Goal: Transaction & Acquisition: Purchase product/service

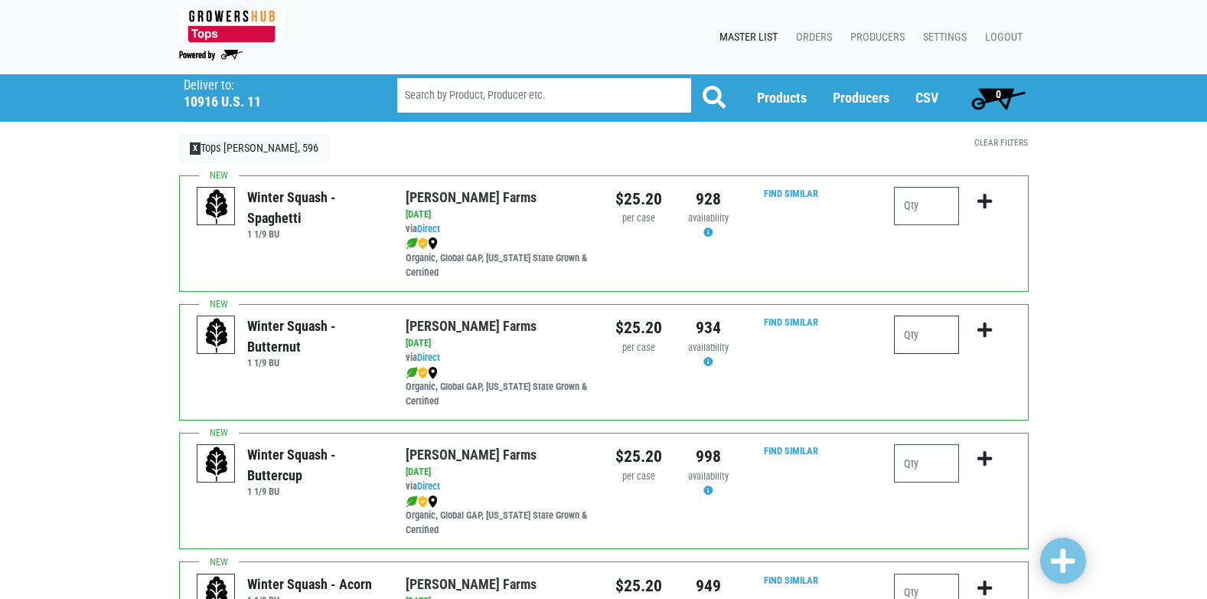
click at [912, 340] on input "number" at bounding box center [926, 334] width 65 height 38
type input "1"
click at [984, 329] on icon "submit" at bounding box center [985, 330] width 15 height 17
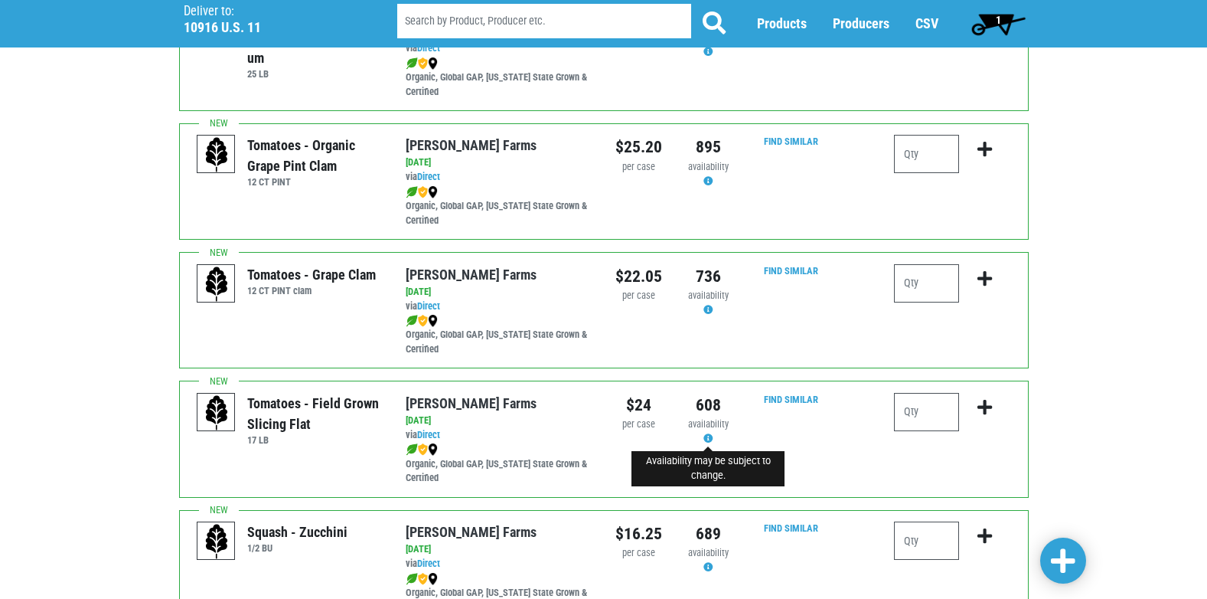
scroll to position [842, 0]
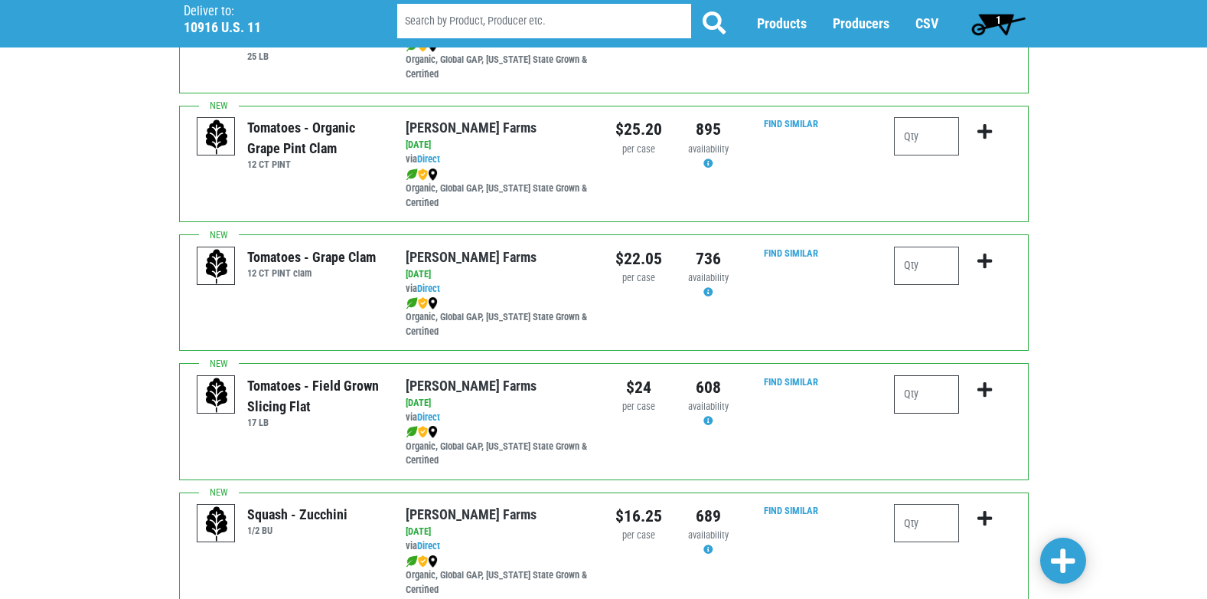
click at [915, 392] on input "number" at bounding box center [926, 394] width 65 height 38
type input "1"
click at [984, 387] on icon "submit" at bounding box center [985, 389] width 15 height 17
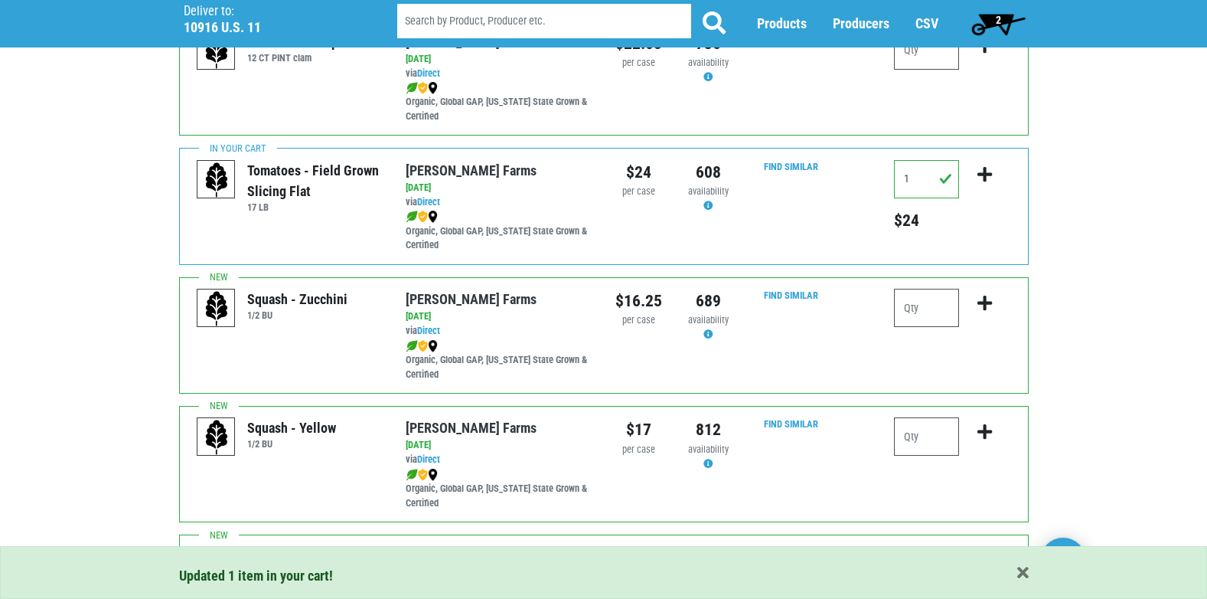
scroll to position [1072, 0]
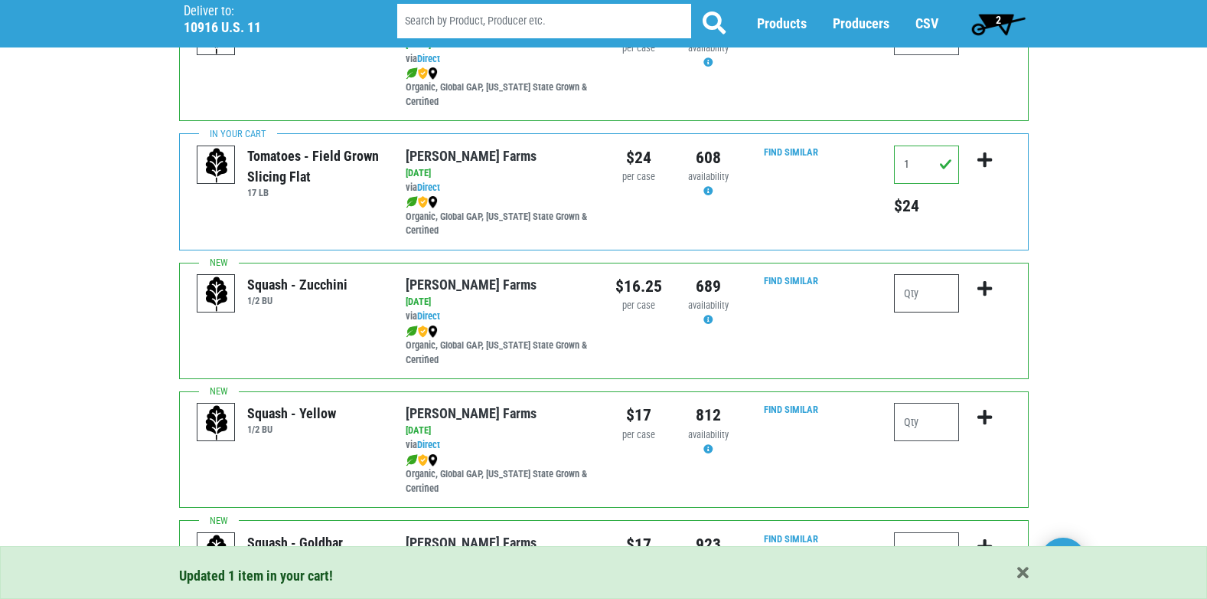
click at [912, 289] on input "number" at bounding box center [926, 293] width 65 height 38
type input "1"
click at [982, 284] on icon "submit" at bounding box center [985, 288] width 15 height 17
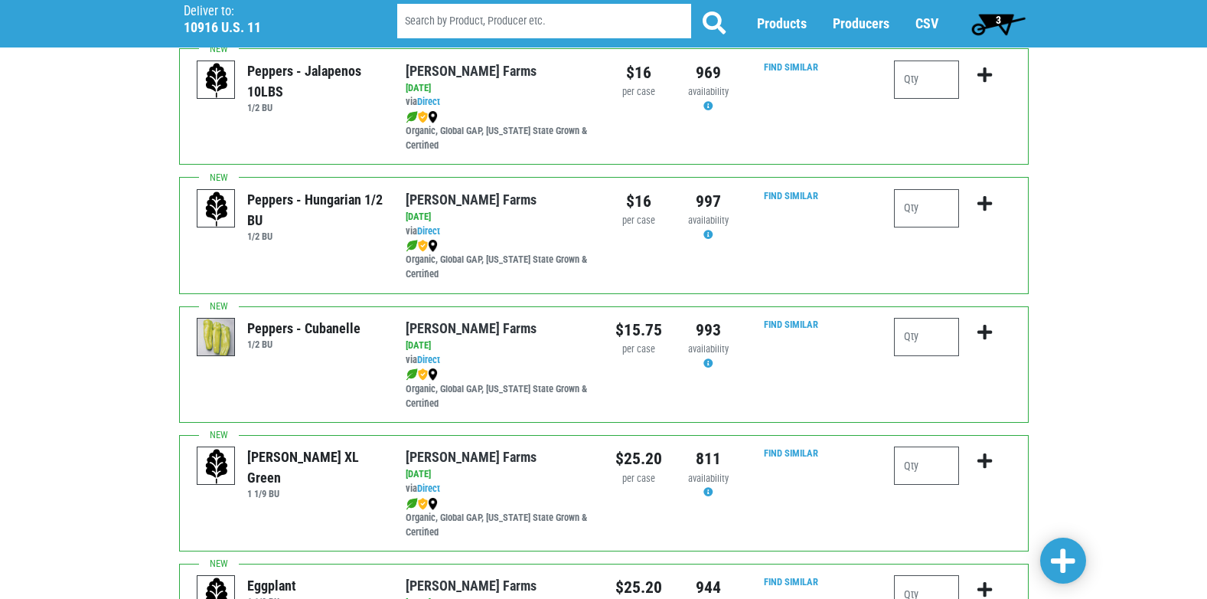
scroll to position [2067, 0]
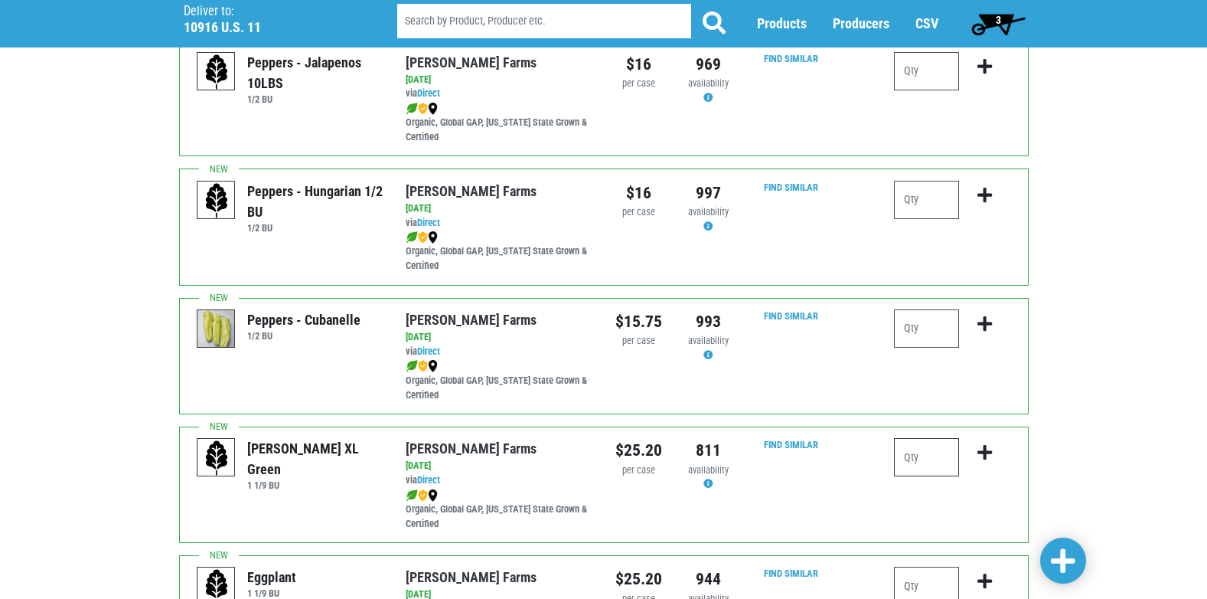
click at [917, 450] on input "number" at bounding box center [926, 457] width 65 height 38
type input "1"
click at [979, 455] on icon "submit" at bounding box center [985, 452] width 15 height 17
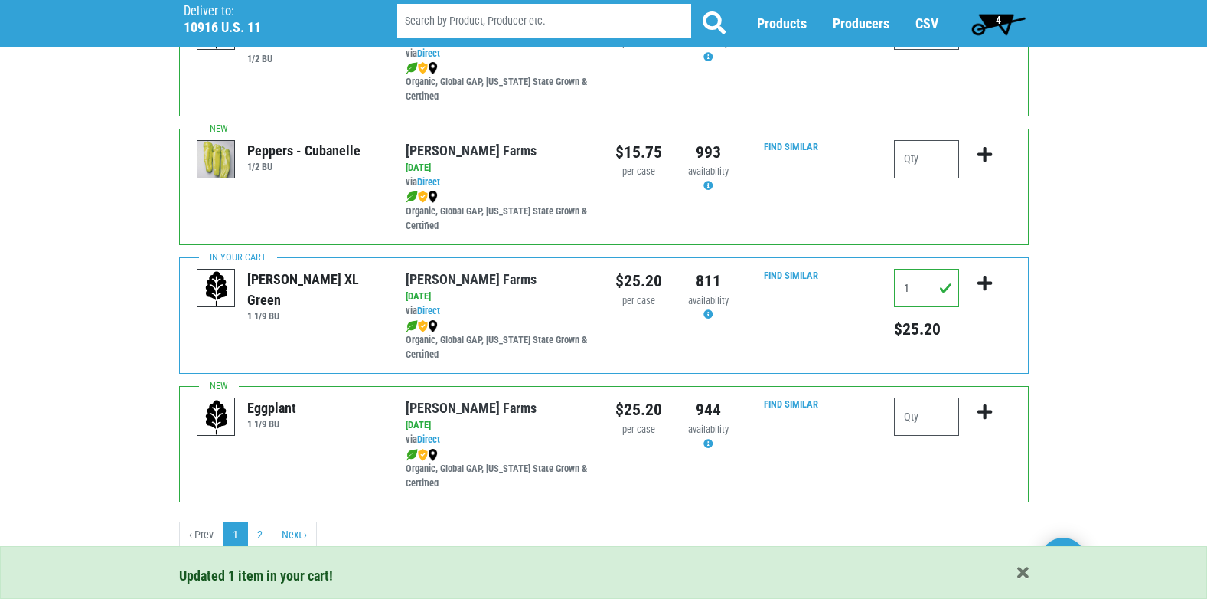
scroll to position [2237, 0]
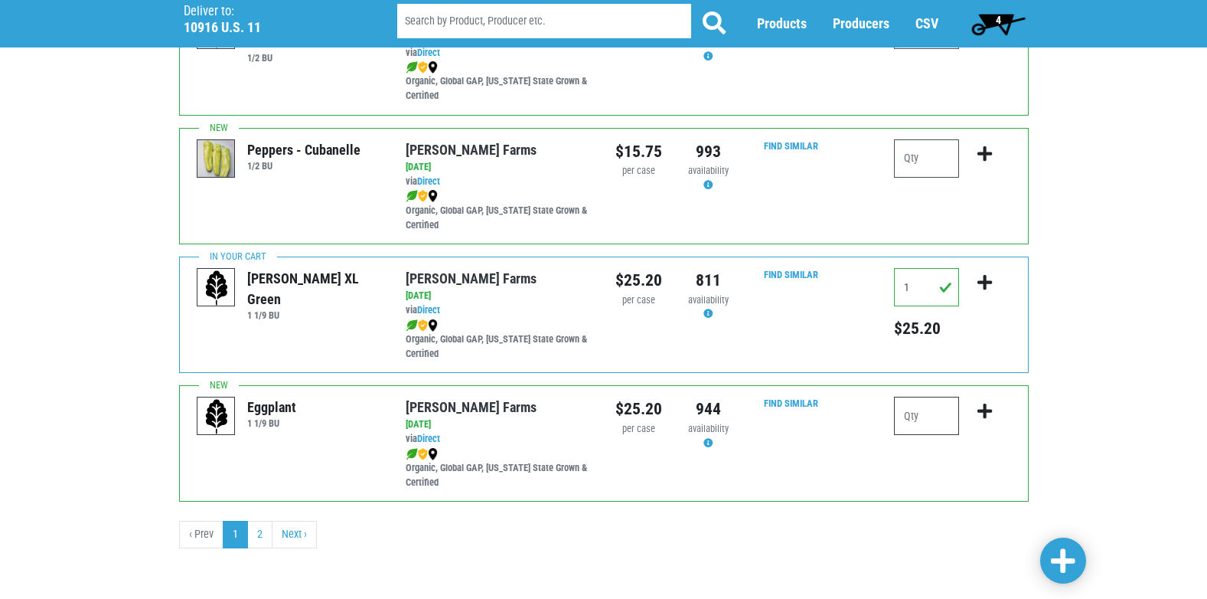
click at [910, 417] on input "number" at bounding box center [926, 416] width 65 height 38
type input "1"
click at [985, 404] on icon "submit" at bounding box center [985, 411] width 15 height 17
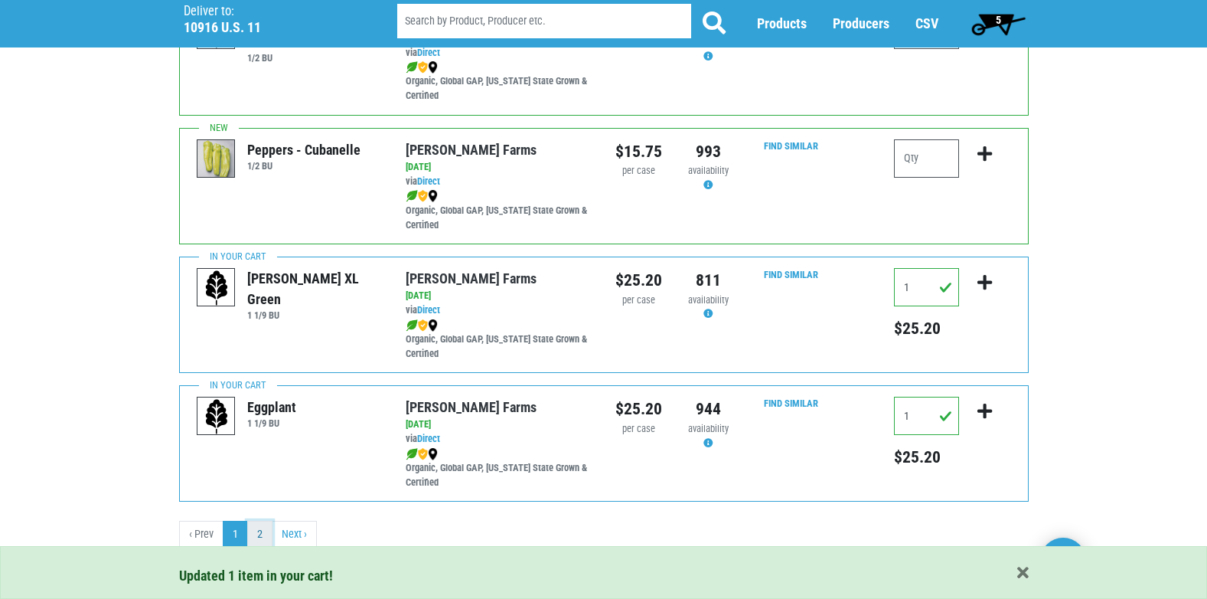
click at [263, 539] on link "2" at bounding box center [259, 535] width 25 height 28
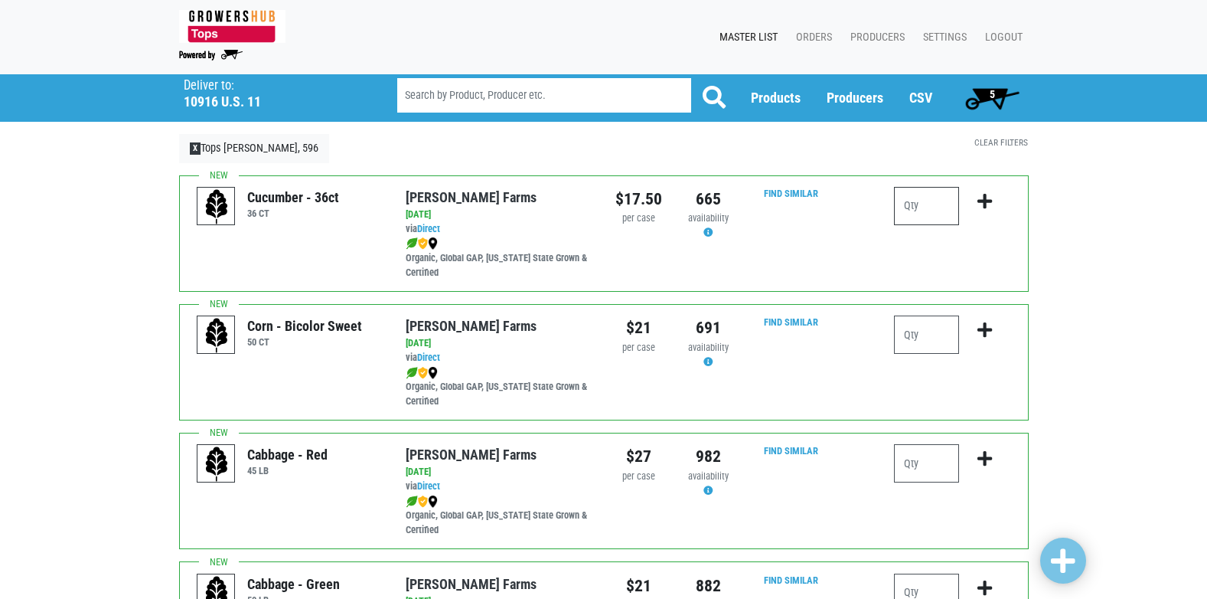
click at [916, 213] on input "number" at bounding box center [926, 206] width 65 height 38
type input "1"
click at [985, 201] on icon "submit" at bounding box center [985, 201] width 15 height 17
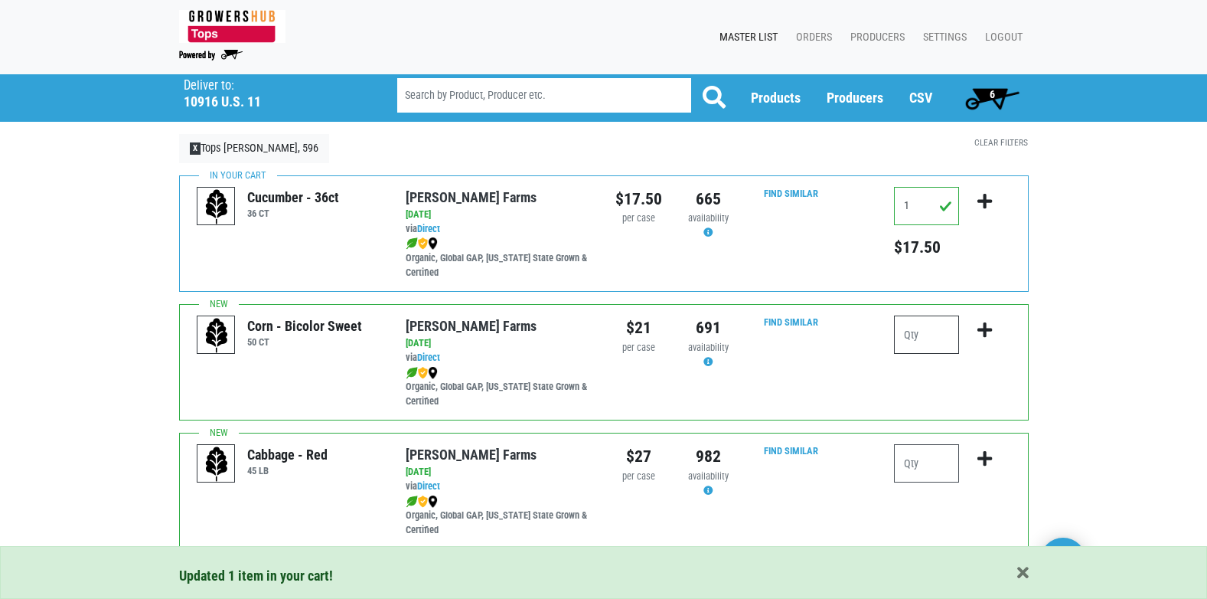
click at [913, 333] on input "number" at bounding box center [926, 334] width 65 height 38
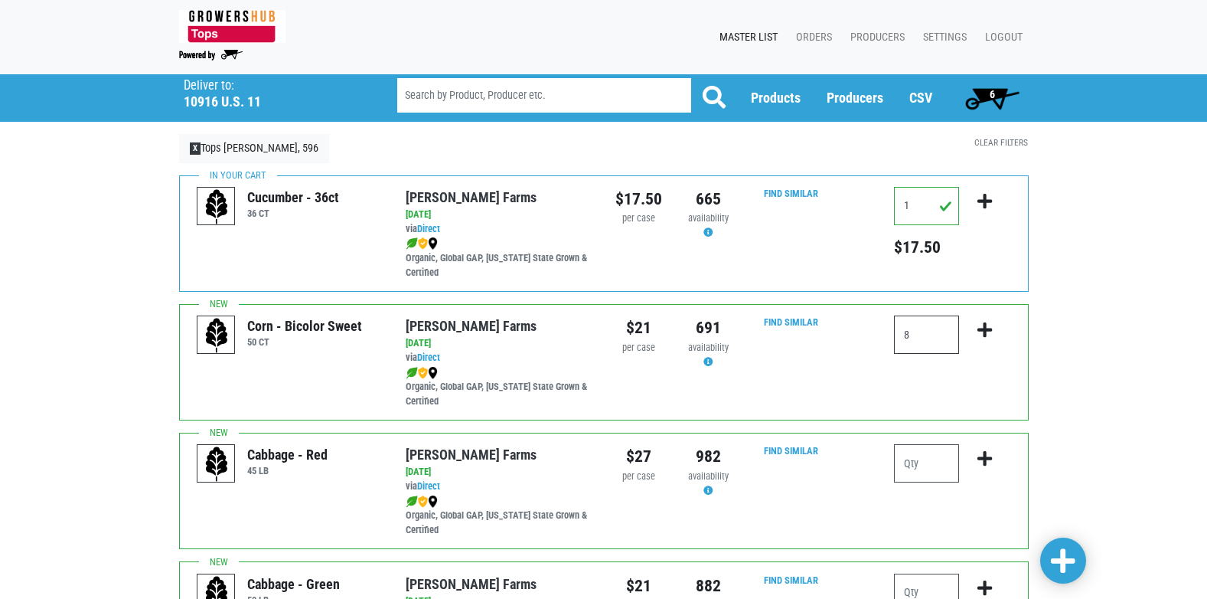
type input "8"
click at [989, 333] on icon "submit" at bounding box center [985, 330] width 15 height 17
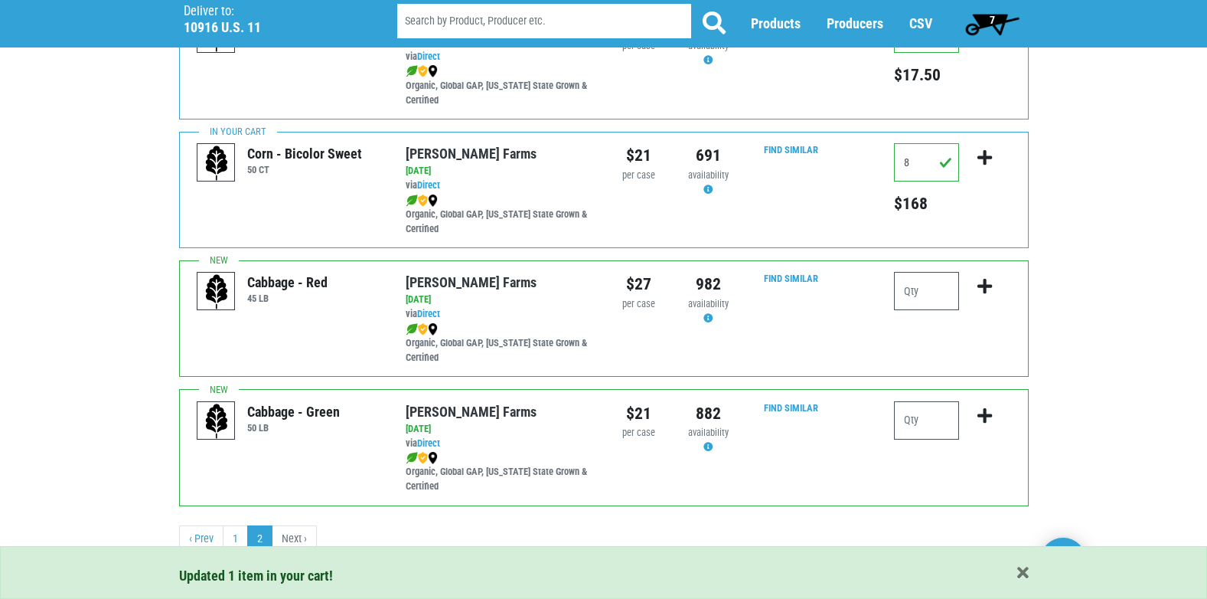
scroll to position [177, 0]
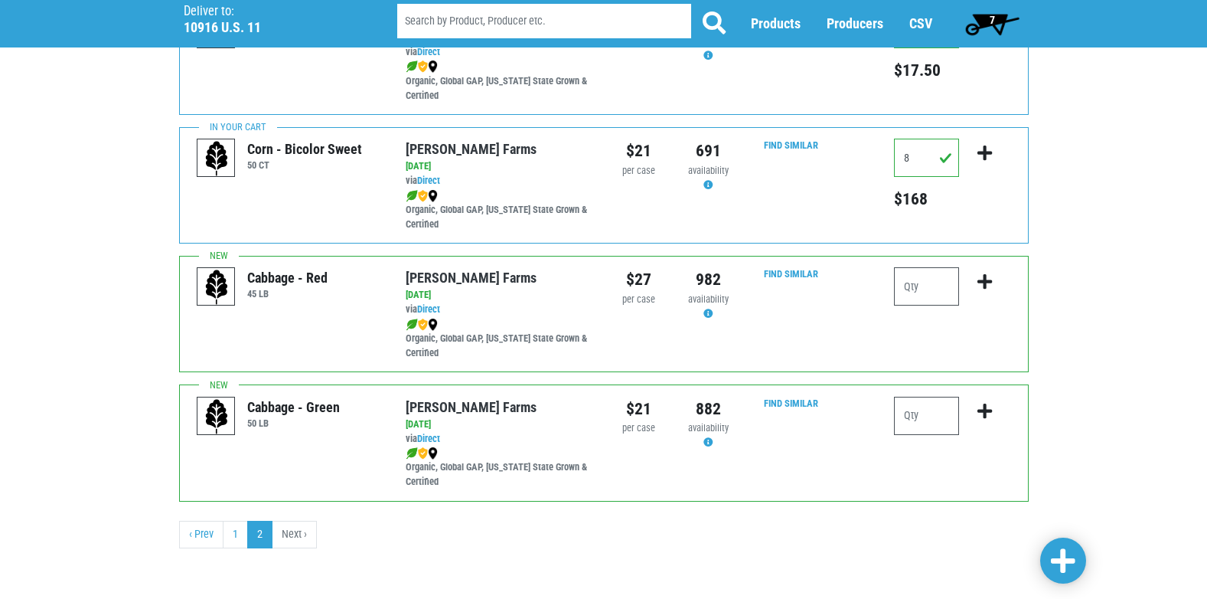
click at [1048, 560] on link at bounding box center [1064, 561] width 46 height 46
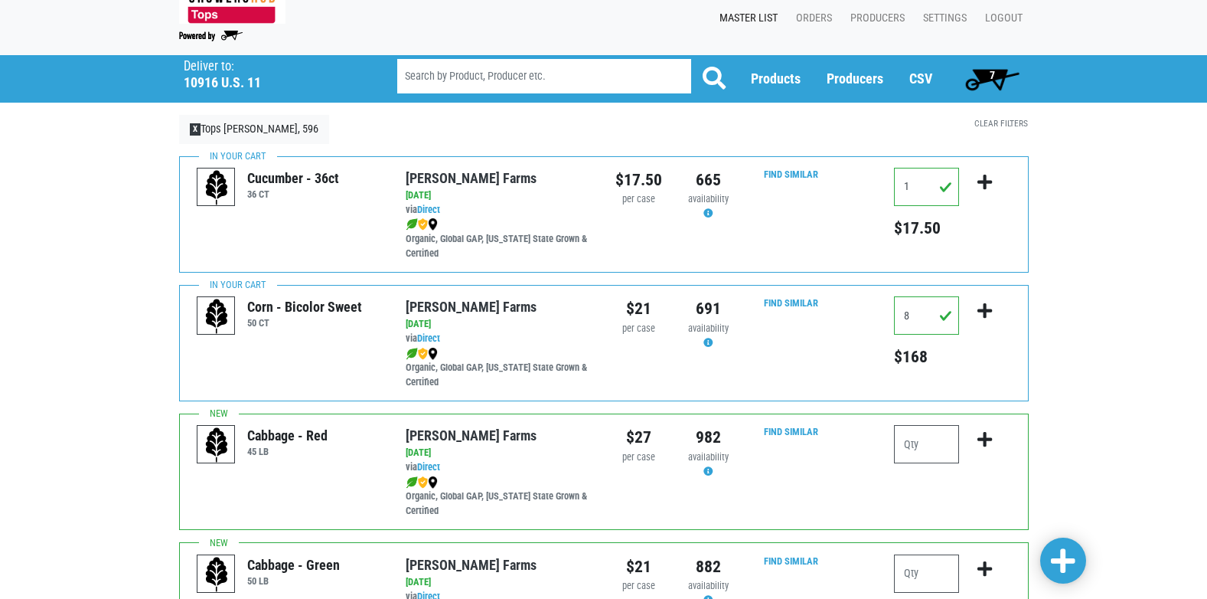
scroll to position [0, 0]
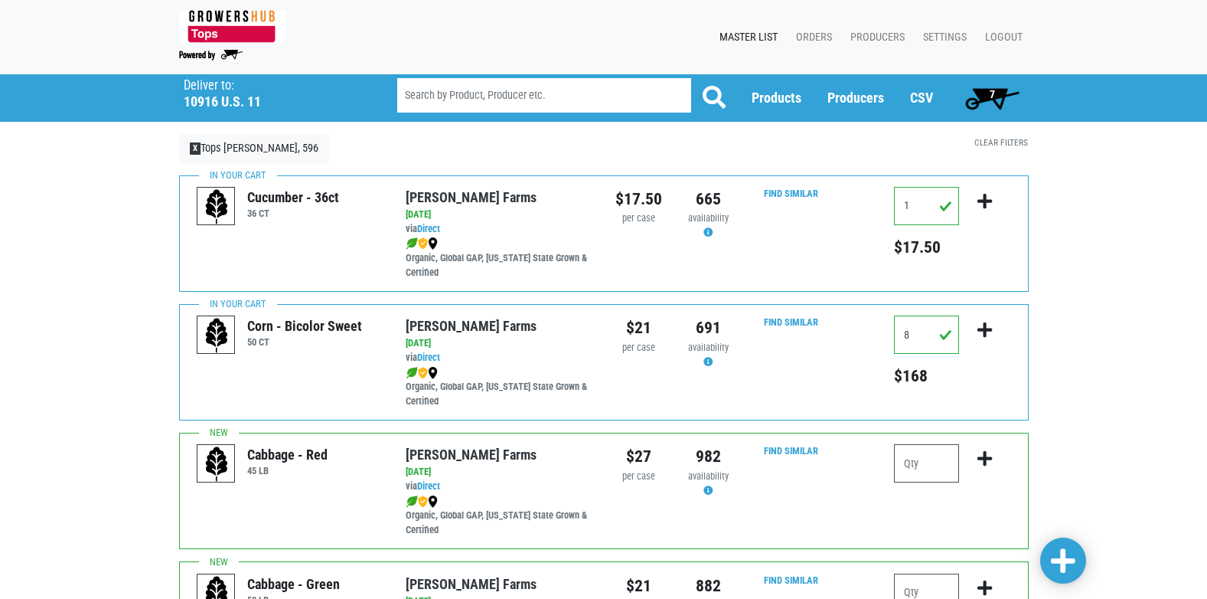
click at [995, 96] on span "7" at bounding box center [992, 94] width 5 height 12
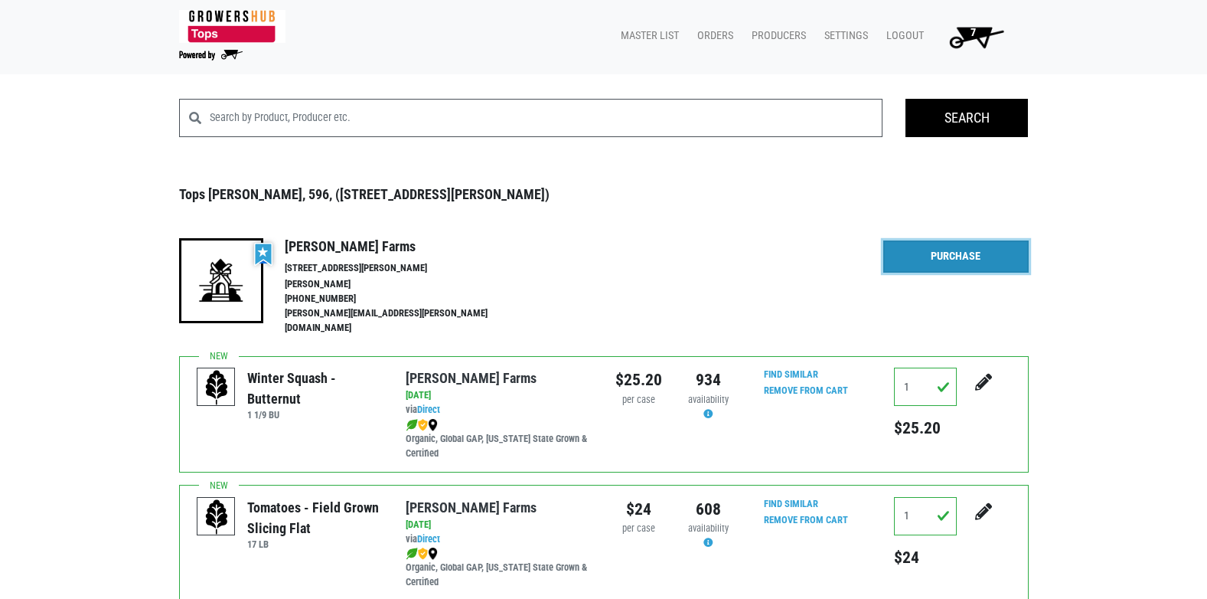
click at [964, 253] on link "Purchase" at bounding box center [956, 256] width 145 height 32
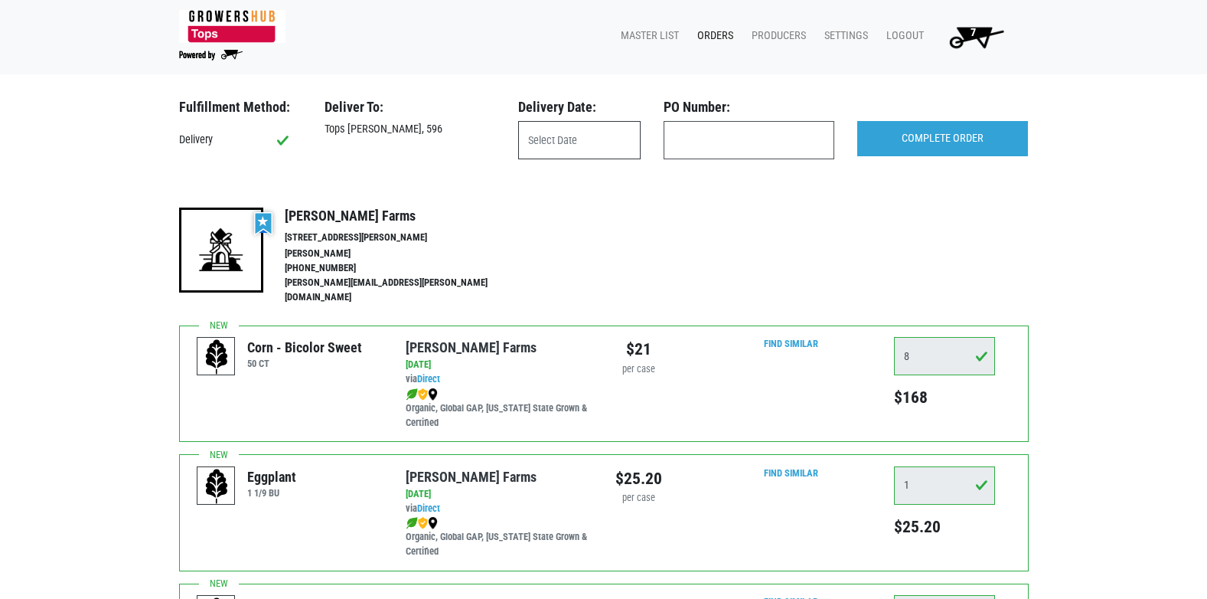
click at [560, 152] on input "text" at bounding box center [579, 140] width 123 height 38
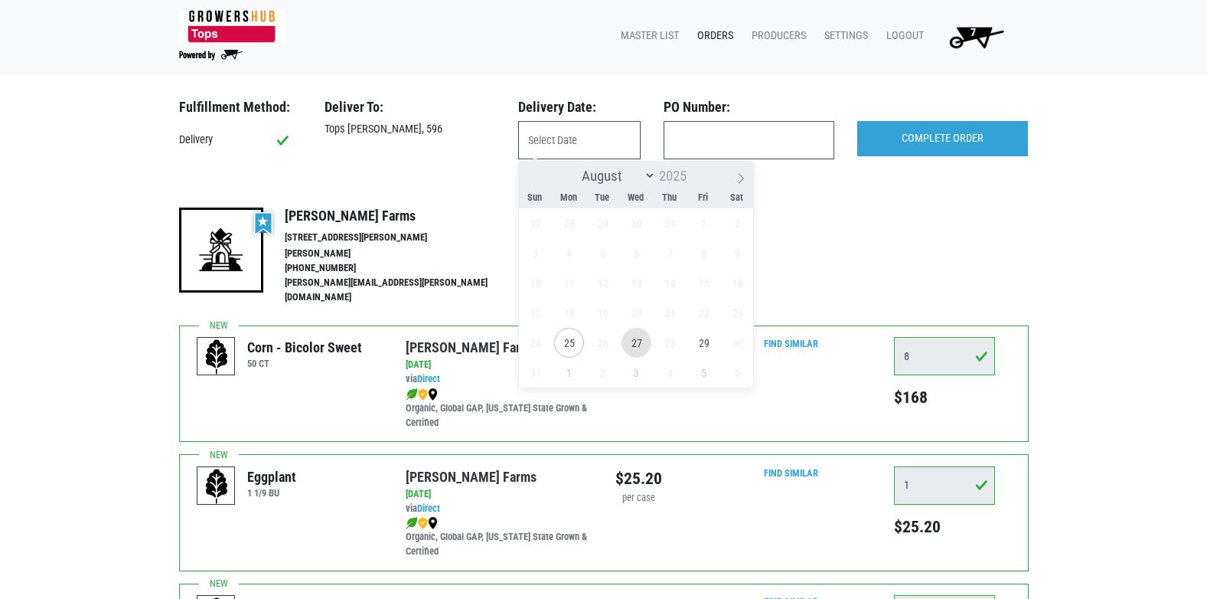
click at [642, 345] on span "27" at bounding box center [637, 343] width 30 height 30
type input "2025-08-27"
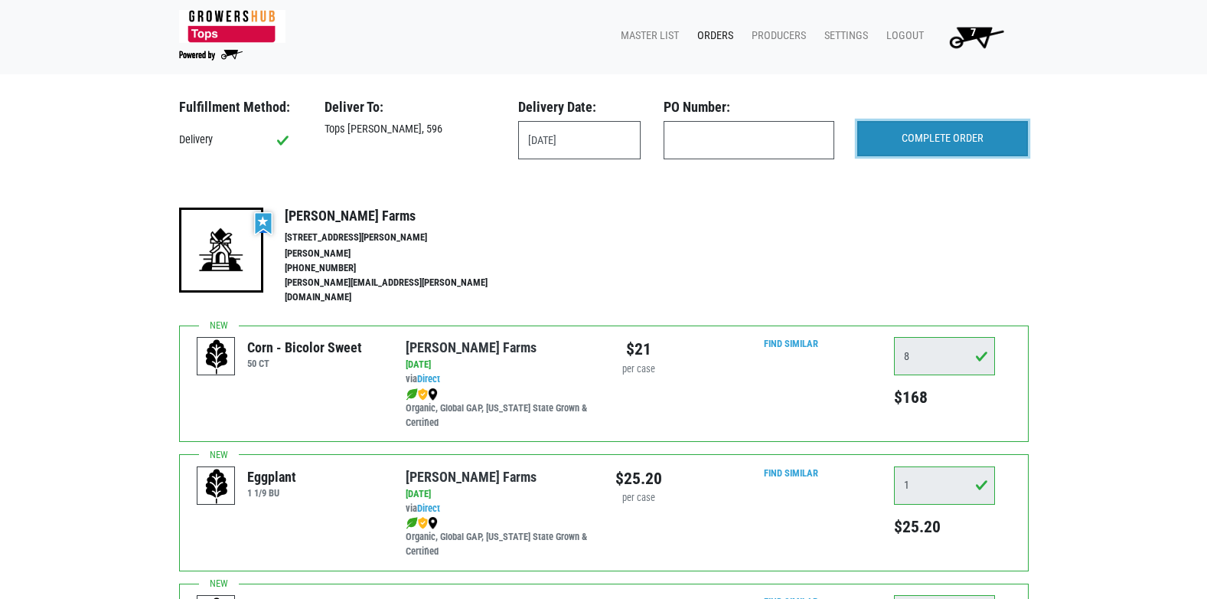
click at [950, 138] on input "COMPLETE ORDER" at bounding box center [943, 138] width 171 height 35
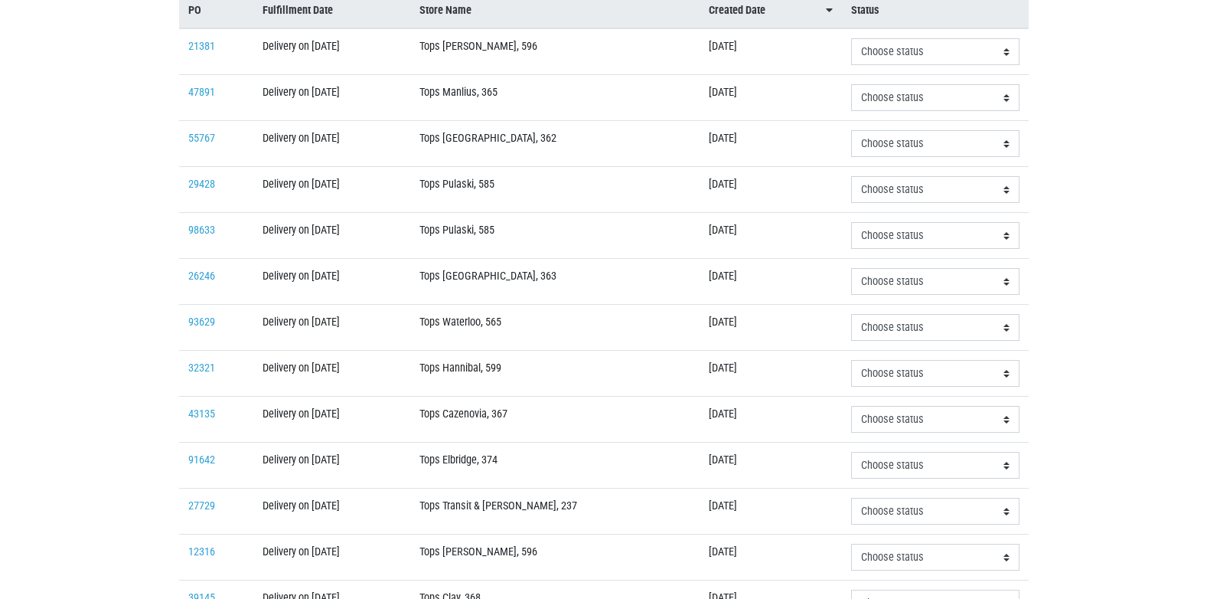
scroll to position [306, 0]
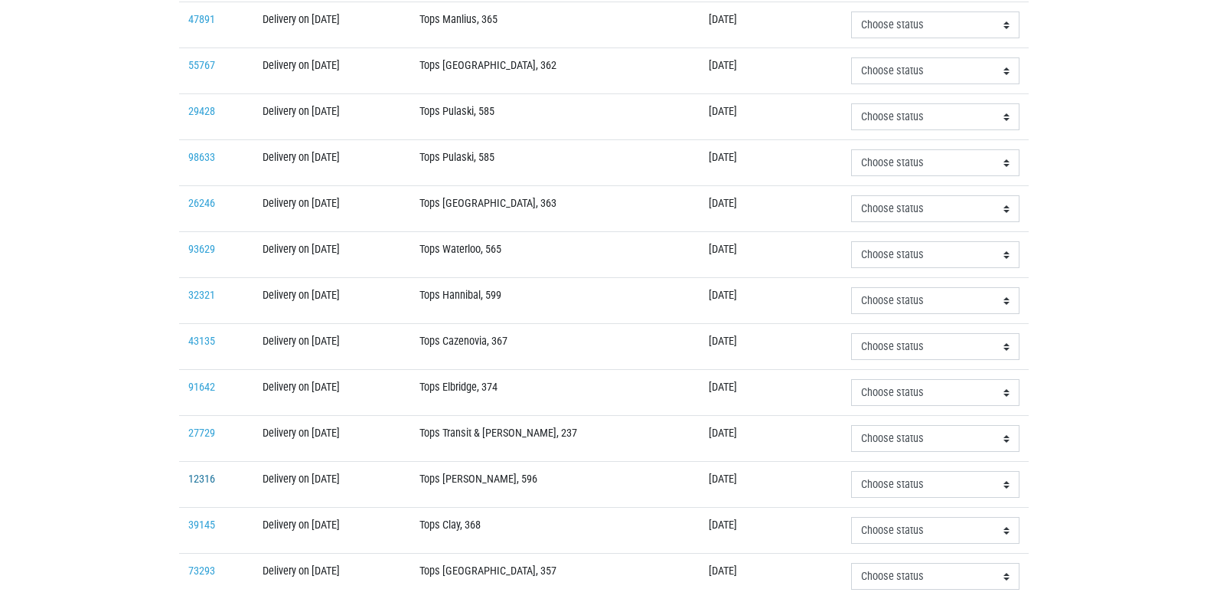
click at [198, 482] on link "12316" at bounding box center [201, 478] width 27 height 13
